Goal: Use online tool/utility

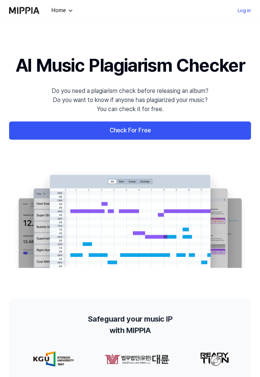
click at [170, 140] on link "Check For Free" at bounding box center [130, 130] width 242 height 18
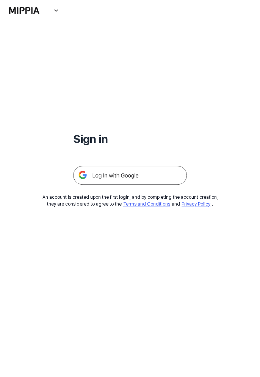
click at [154, 170] on img at bounding box center [130, 175] width 114 height 19
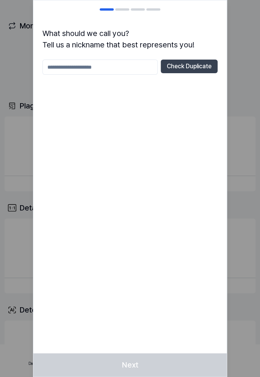
click at [259, 238] on div at bounding box center [130, 188] width 260 height 377
click at [112, 64] on input "text" at bounding box center [100, 67] width 115 height 15
type input "**********"
click at [199, 65] on button "Check Duplicate" at bounding box center [189, 67] width 57 height 14
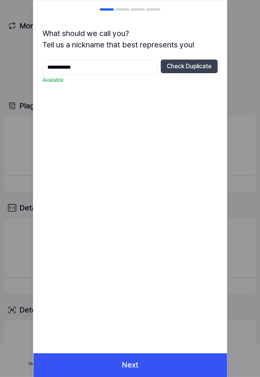
click at [155, 368] on button "Next" at bounding box center [130, 365] width 194 height 24
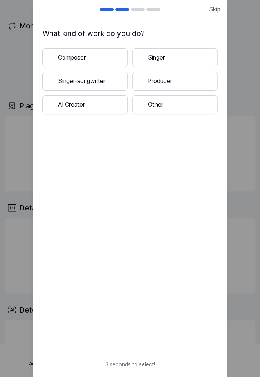
click at [195, 99] on button "Other" at bounding box center [175, 104] width 85 height 19
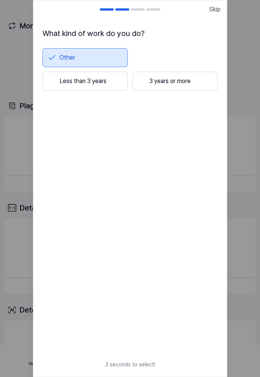
click at [221, 9] on span "Skip" at bounding box center [215, 9] width 12 height 9
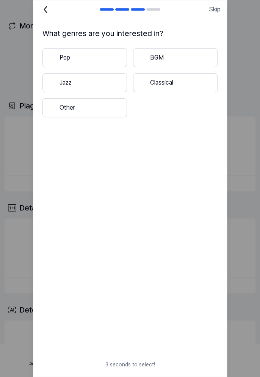
click at [116, 103] on button "Other" at bounding box center [85, 107] width 85 height 19
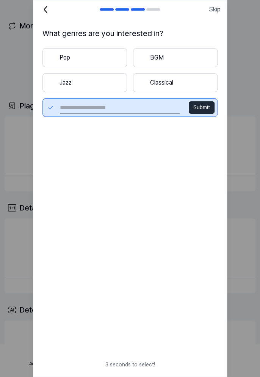
click at [181, 76] on button "Classical" at bounding box center [175, 82] width 85 height 19
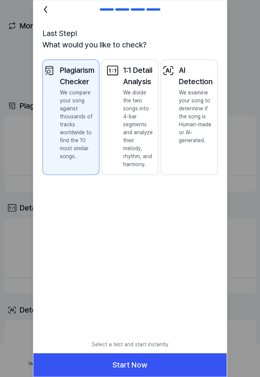
click at [187, 368] on button "Start Now" at bounding box center [130, 365] width 194 height 24
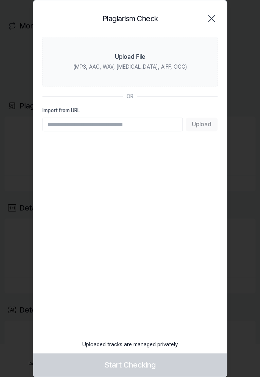
click at [133, 127] on input "Import from URL" at bounding box center [113, 125] width 140 height 14
type input "**********"
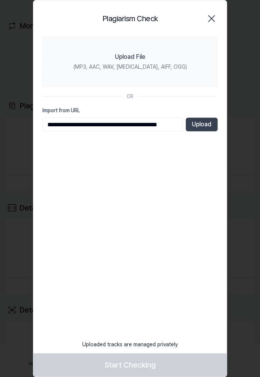
scroll to position [0, 16]
click at [203, 129] on button "Upload" at bounding box center [202, 125] width 32 height 14
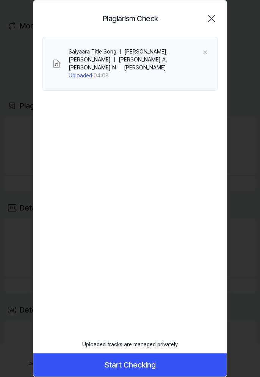
click at [162, 362] on button "Start Checking" at bounding box center [130, 365] width 194 height 24
